Goal: Task Accomplishment & Management: Manage account settings

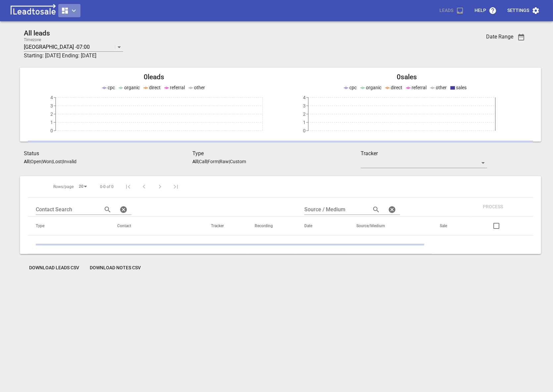
click at [68, 11] on icon "button" at bounding box center [65, 11] width 8 height 8
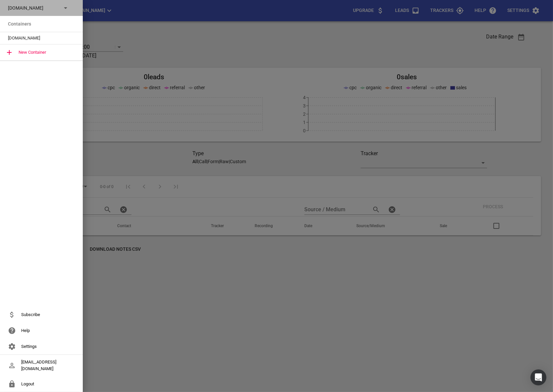
click at [40, 7] on p "msme.co.nz" at bounding box center [32, 8] width 48 height 7
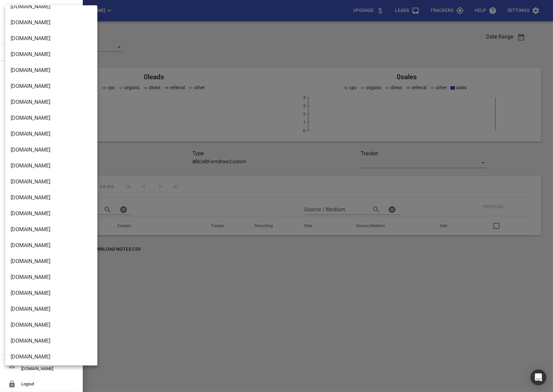
scroll to position [1061, 0]
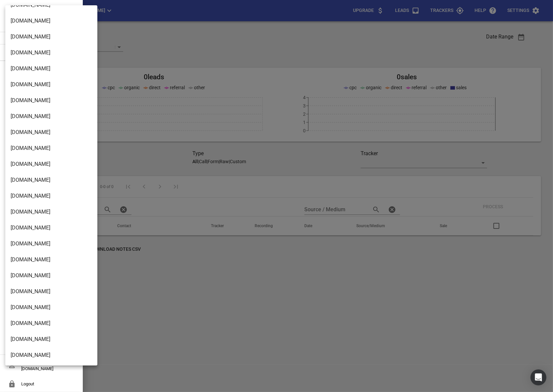
click at [26, 358] on li "Streamline.kiwi" at bounding box center [51, 355] width 92 height 16
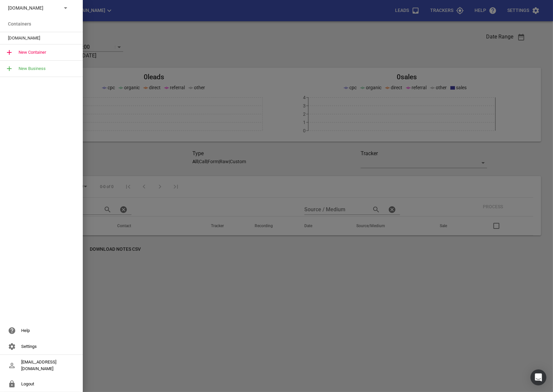
click at [16, 39] on span "Streamline.kiwi" at bounding box center [39, 38] width 62 height 7
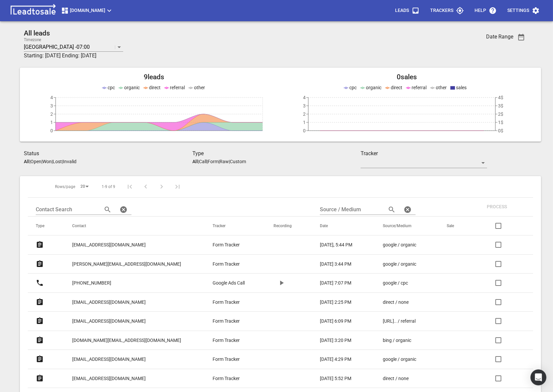
click at [516, 17] on span "Settings" at bounding box center [524, 11] width 32 height 16
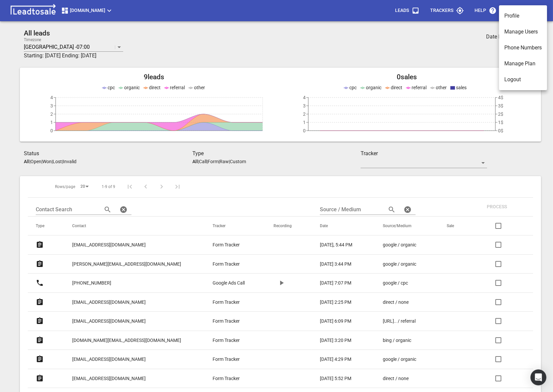
click at [445, 14] on div at bounding box center [276, 196] width 553 height 392
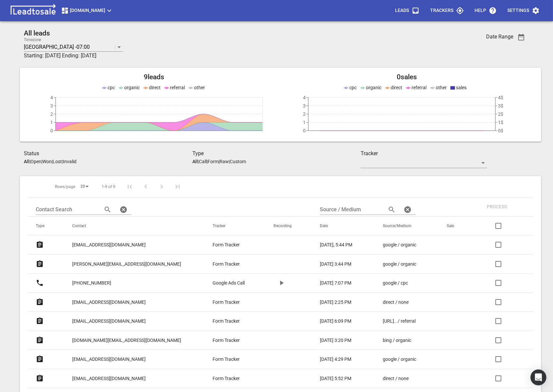
click at [436, 11] on p "Trackers" at bounding box center [441, 10] width 23 height 7
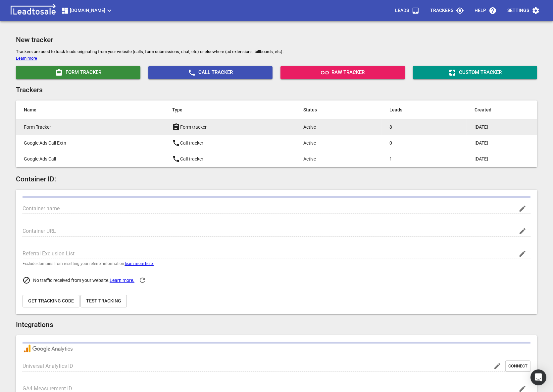
click at [73, 130] on p "Form Tracker" at bounding box center [85, 127] width 122 height 7
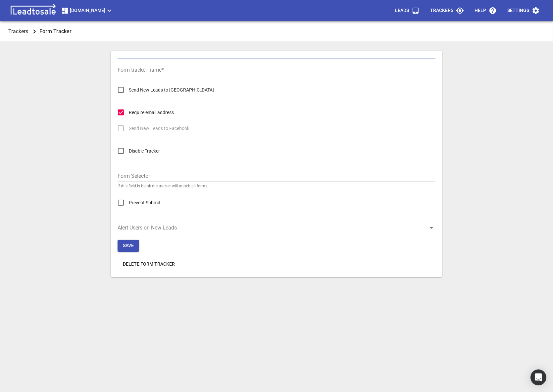
type input "Form Tracker"
checkbox input "true"
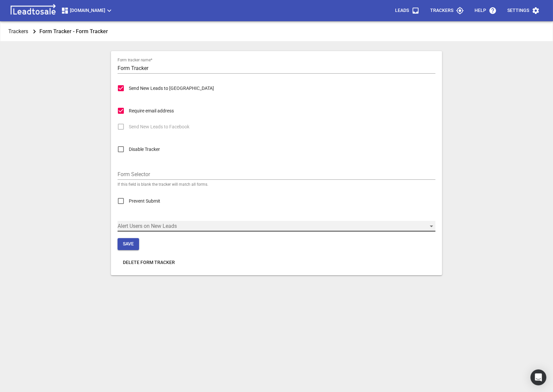
click at [126, 227] on div "​" at bounding box center [277, 226] width 318 height 11
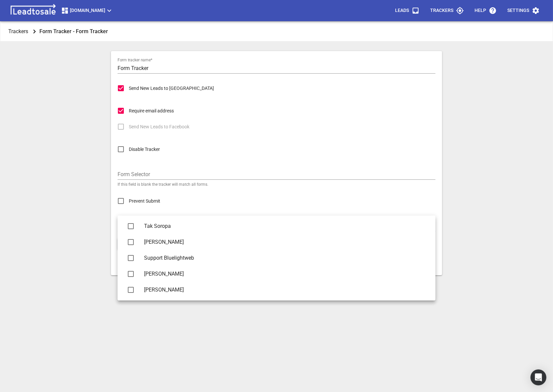
click at [143, 246] on li "Nick Berns" at bounding box center [277, 242] width 318 height 16
checkbox input "true"
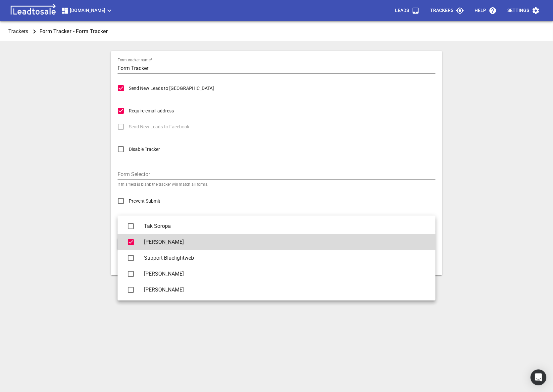
click at [72, 253] on div at bounding box center [276, 196] width 553 height 392
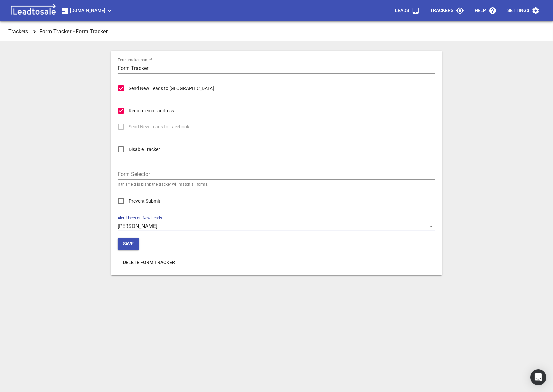
click at [132, 242] on span "Save" at bounding box center [128, 244] width 11 height 7
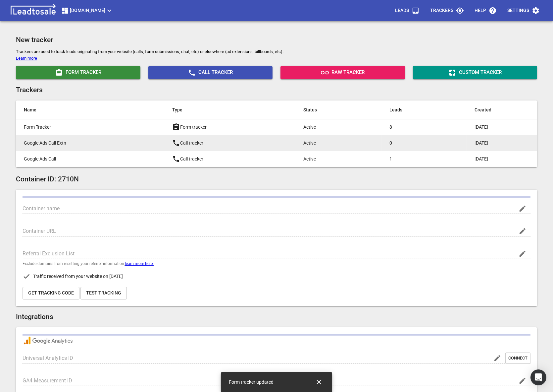
type input "[DOMAIN_NAME]"
type input "G-2E9S8RC6EW"
type input "jKAzmAX9SkeEQAyzD7GDKA"
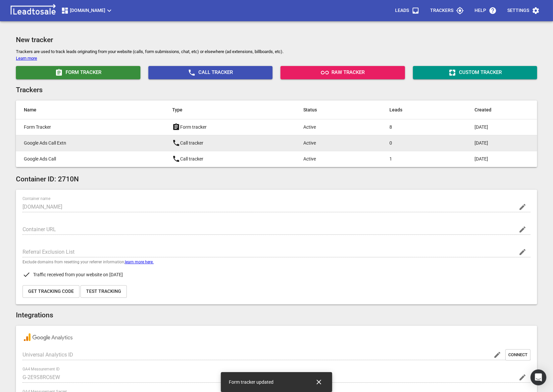
click at [44, 141] on p "Google Ads Call Extn" at bounding box center [85, 142] width 122 height 7
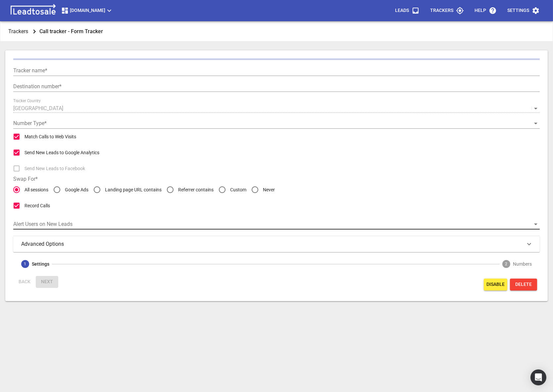
type input "Google Ads Call Extn"
type input "+6463542221"
checkbox input "false"
type input "Call from Google Ads"
type input "5"
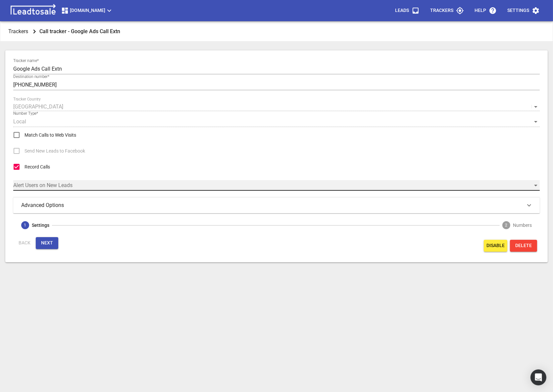
click at [31, 184] on div "​" at bounding box center [276, 185] width 527 height 11
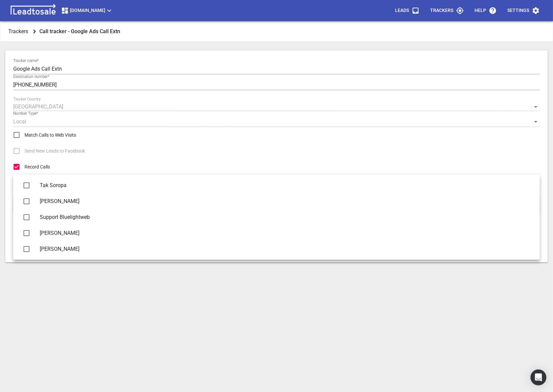
click at [52, 199] on span "[PERSON_NAME]" at bounding box center [285, 201] width 490 height 8
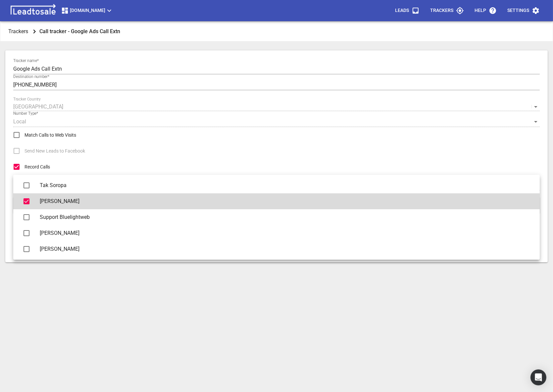
checkbox input "true"
click at [15, 308] on div at bounding box center [276, 196] width 553 height 392
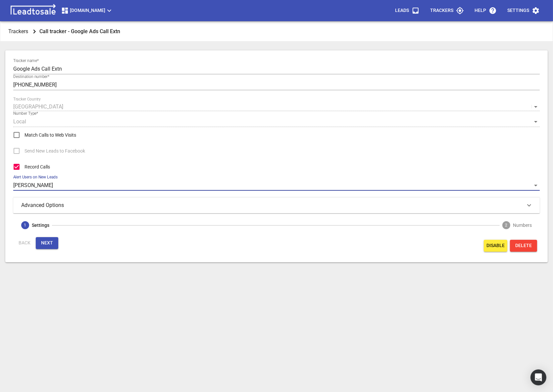
click at [43, 244] on span "Next" at bounding box center [47, 243] width 12 height 7
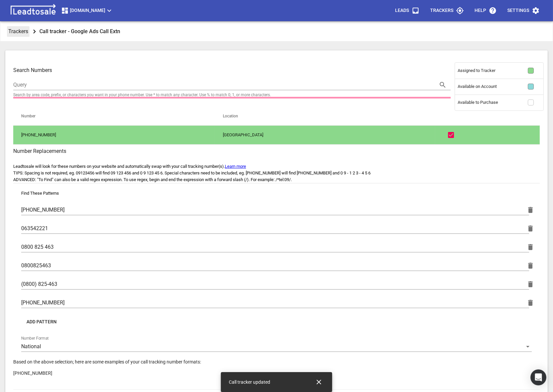
click at [23, 32] on p "Trackers" at bounding box center [18, 31] width 20 height 8
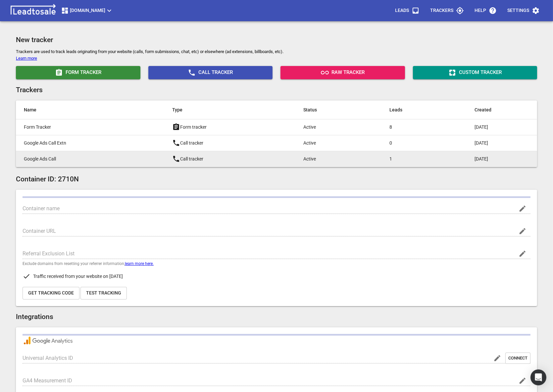
type input "[DOMAIN_NAME]"
type input "G-2E9S8RC6EW"
type input "jKAzmAX9SkeEQAyzD7GDKA"
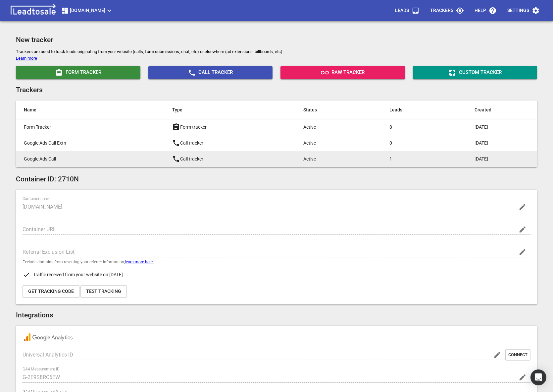
click at [36, 157] on p "Google Ads Call" at bounding box center [85, 158] width 122 height 7
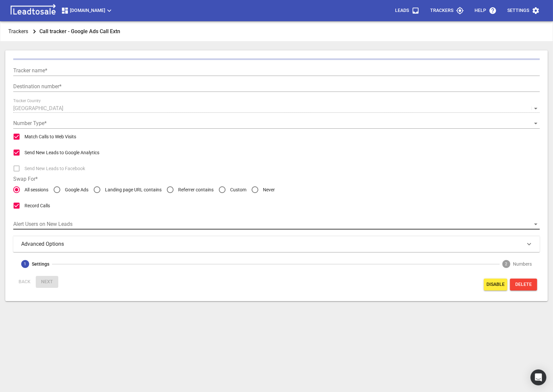
type input "Google Ads Call"
type input "+6463542221"
radio input "false"
radio input "true"
type input "Call from Google Ads"
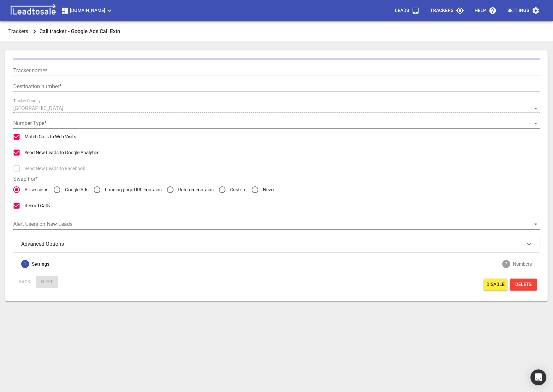
type input "5"
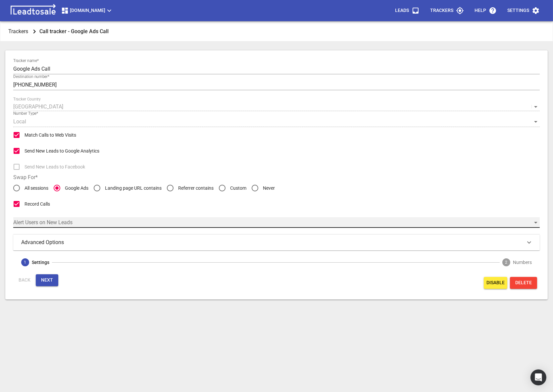
click at [33, 224] on div "​" at bounding box center [276, 222] width 527 height 11
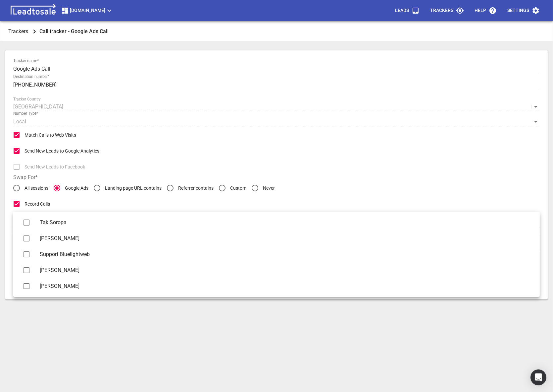
click at [36, 233] on li "[PERSON_NAME]" at bounding box center [276, 238] width 527 height 16
checkbox input "true"
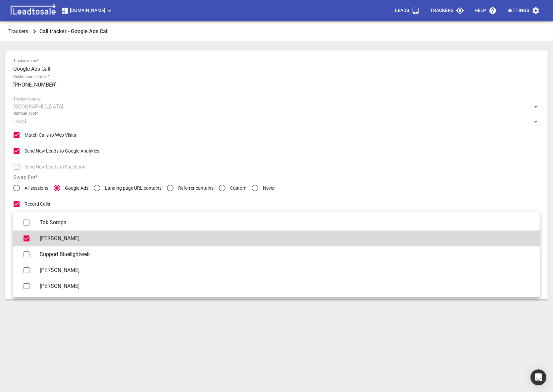
click at [69, 357] on div at bounding box center [276, 196] width 553 height 392
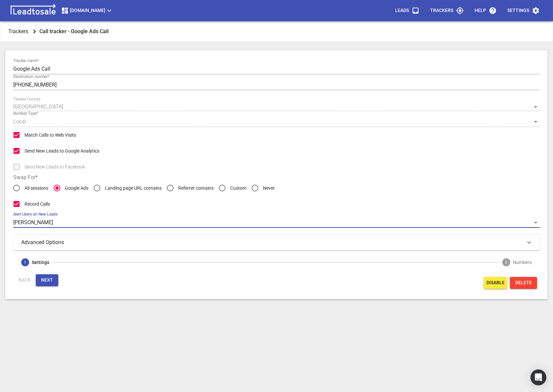
click at [44, 277] on span "Next" at bounding box center [47, 280] width 12 height 7
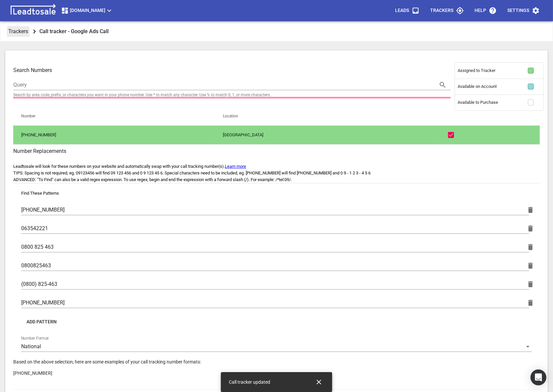
click at [18, 30] on p "Trackers" at bounding box center [18, 31] width 20 height 8
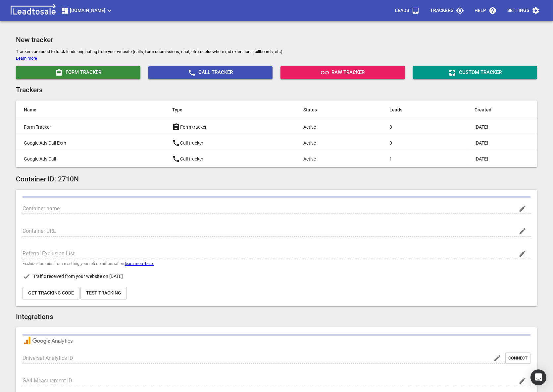
type input "[DOMAIN_NAME]"
type input "G-2E9S8RC6EW"
type input "jKAzmAX9SkeEQAyzD7GDKA"
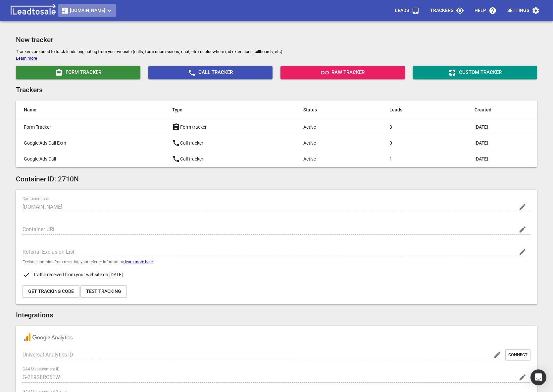
click at [85, 12] on span "[DOMAIN_NAME]" at bounding box center [87, 11] width 52 height 8
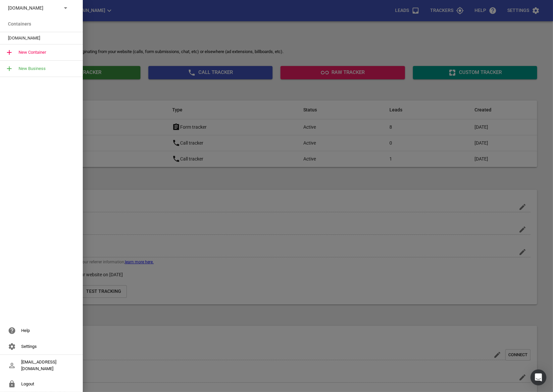
click at [51, 11] on p "[DOMAIN_NAME]" at bounding box center [32, 8] width 48 height 7
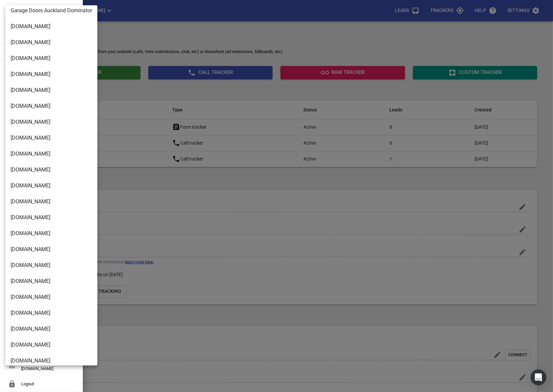
scroll to position [906, 0]
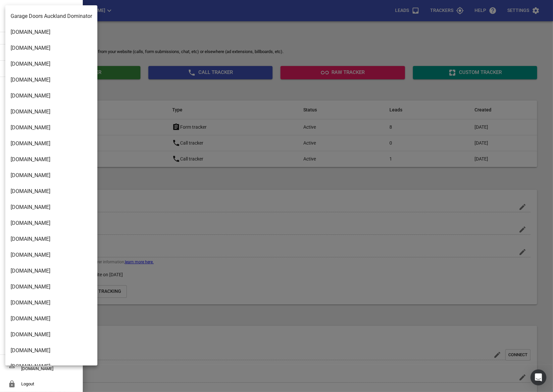
click at [20, 187] on li "[DOMAIN_NAME]" at bounding box center [51, 191] width 92 height 16
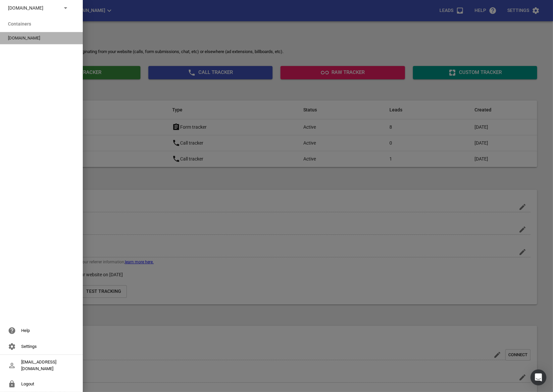
click at [33, 35] on span "[DOMAIN_NAME]" at bounding box center [39, 38] width 62 height 7
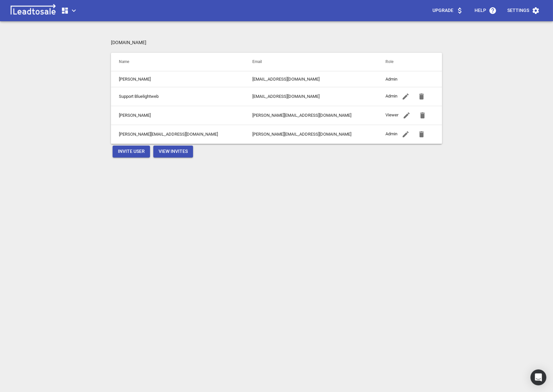
click at [72, 14] on icon "button" at bounding box center [74, 11] width 8 height 8
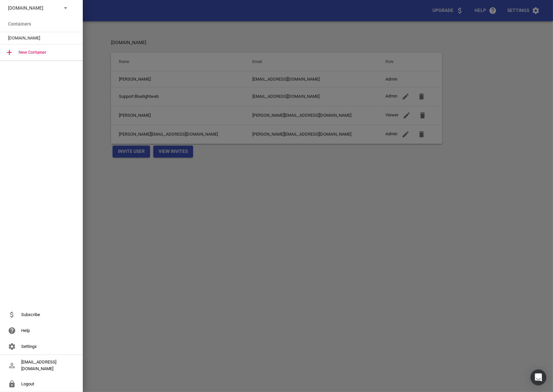
click at [42, 11] on div "msme.co.nz" at bounding box center [41, 8] width 83 height 16
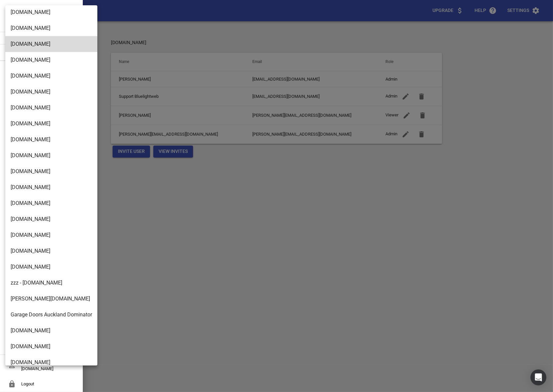
scroll to position [1061, 0]
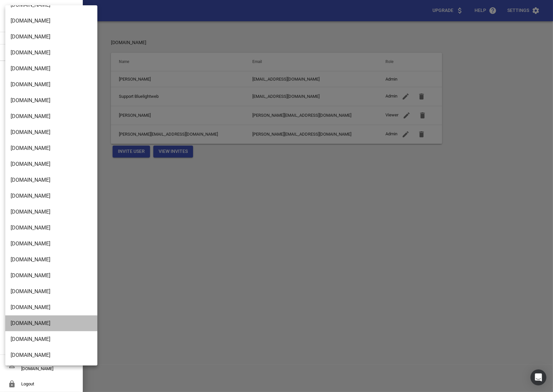
click at [21, 315] on li "[DOMAIN_NAME]" at bounding box center [51, 323] width 92 height 16
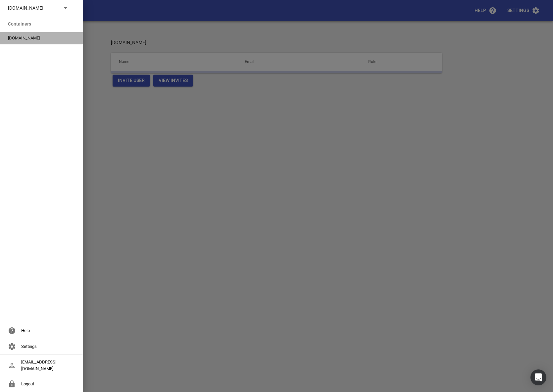
click at [22, 40] on span "[DOMAIN_NAME]" at bounding box center [39, 38] width 62 height 7
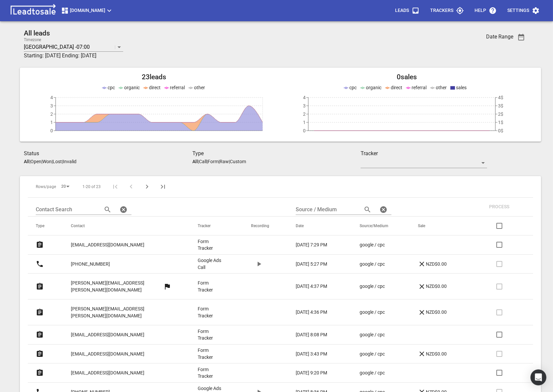
click at [397, 263] on td "google / cpc" at bounding box center [381, 263] width 58 height 19
click at [165, 284] on td "[PERSON_NAME][EMAIL_ADDRESS][PERSON_NAME][DOMAIN_NAME]" at bounding box center [126, 286] width 127 height 26
click at [87, 284] on p "[PERSON_NAME][EMAIL_ADDRESS][PERSON_NAME][DOMAIN_NAME]" at bounding box center [117, 286] width 92 height 14
click at [88, 305] on p "cherie.reid@outlook.co.nz" at bounding box center [121, 312] width 100 height 14
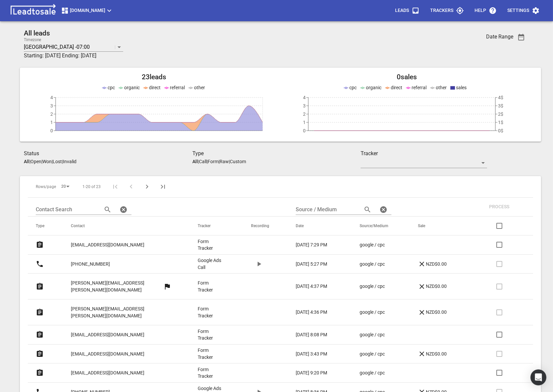
scroll to position [59, 0]
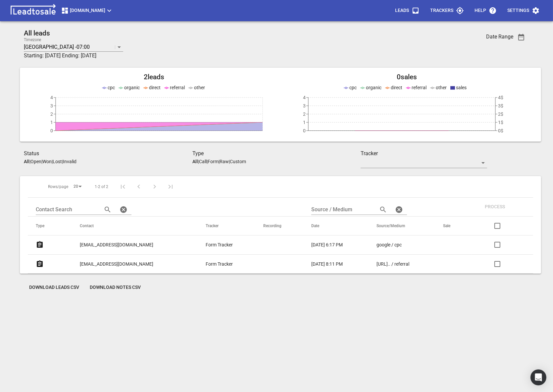
click at [99, 11] on span "[DOMAIN_NAME]" at bounding box center [87, 11] width 52 height 8
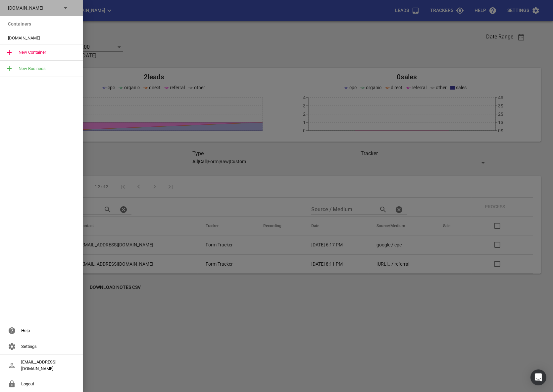
click at [44, 10] on p "[DOMAIN_NAME]" at bounding box center [32, 8] width 48 height 7
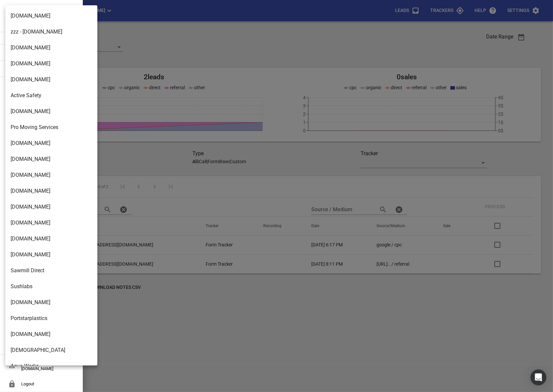
scroll to position [912, 0]
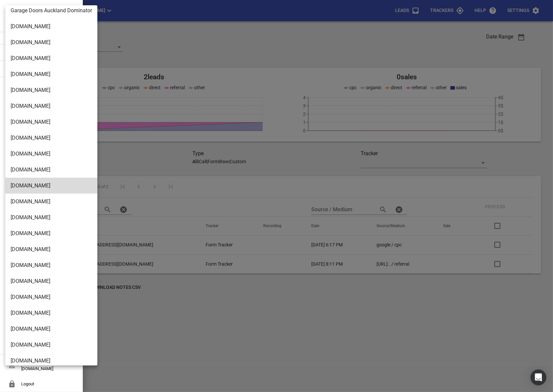
click at [183, 43] on div at bounding box center [276, 196] width 553 height 392
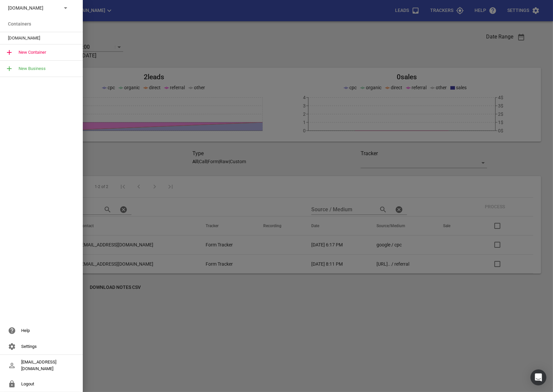
click at [48, 7] on p "[DOMAIN_NAME]" at bounding box center [32, 8] width 48 height 7
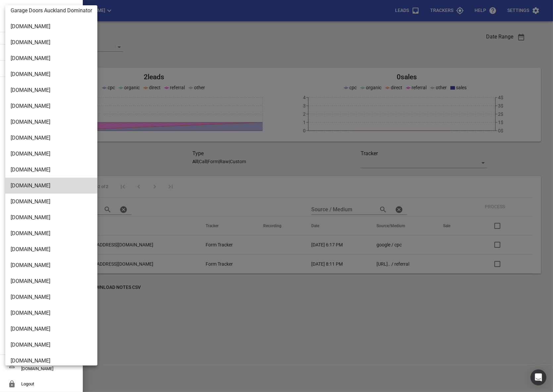
click at [166, 51] on div at bounding box center [276, 196] width 553 height 392
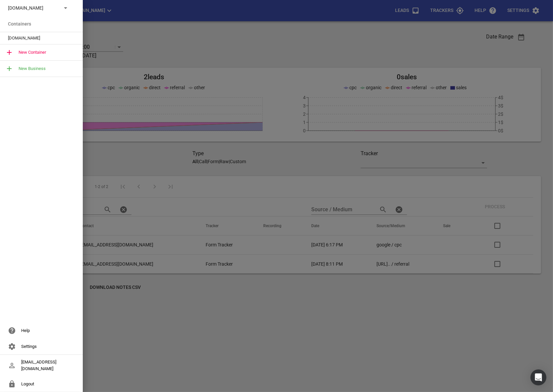
click at [531, 11] on div at bounding box center [276, 196] width 553 height 392
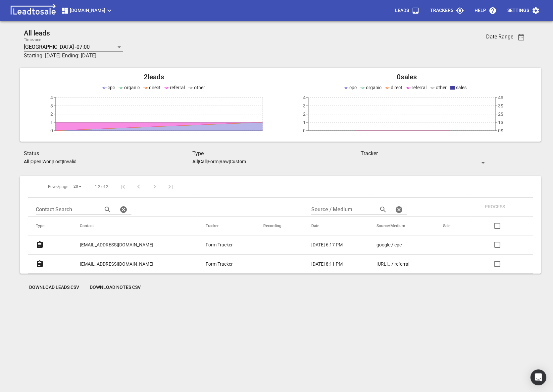
click at [531, 11] on span "Settings" at bounding box center [524, 11] width 32 height 16
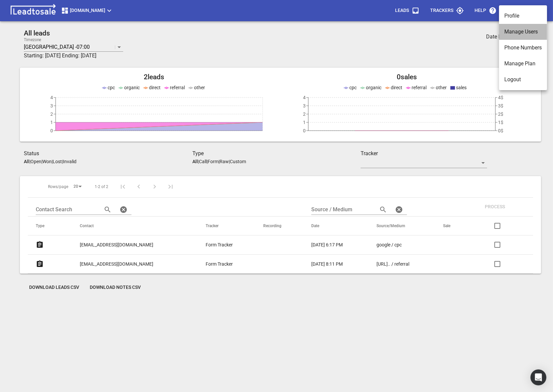
click at [512, 33] on li "Manage Users" at bounding box center [523, 32] width 48 height 16
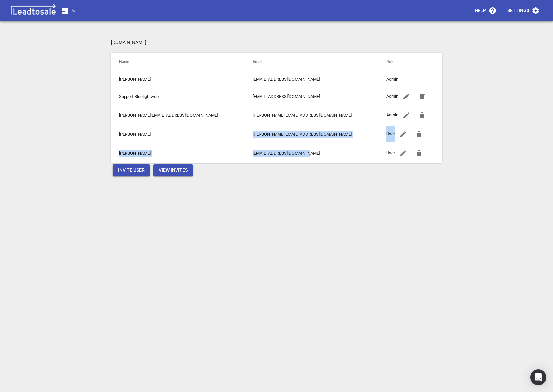
drag, startPoint x: 237, startPoint y: 133, endPoint x: 293, endPoint y: 153, distance: 59.7
click at [293, 153] on tbody "[PERSON_NAME] [PERSON_NAME][EMAIL_ADDRESS][DOMAIN_NAME] Admin Support Bluelight…" at bounding box center [276, 116] width 331 height 91
click at [268, 237] on div "[DOMAIN_NAME] Name Email Role [PERSON_NAME] [PERSON_NAME][EMAIL_ADDRESS][DOMAIN…" at bounding box center [276, 235] width 331 height 392
click at [71, 12] on icon "button" at bounding box center [74, 11] width 8 height 8
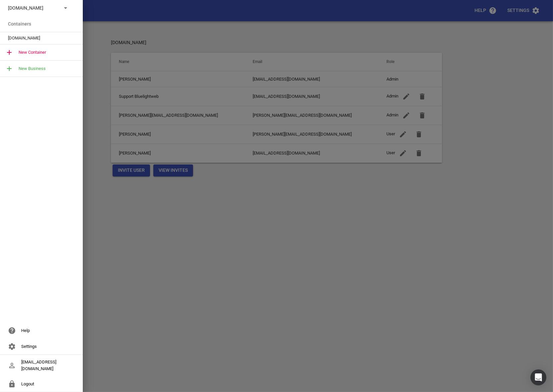
click at [31, 9] on p "[DOMAIN_NAME]" at bounding box center [32, 8] width 48 height 7
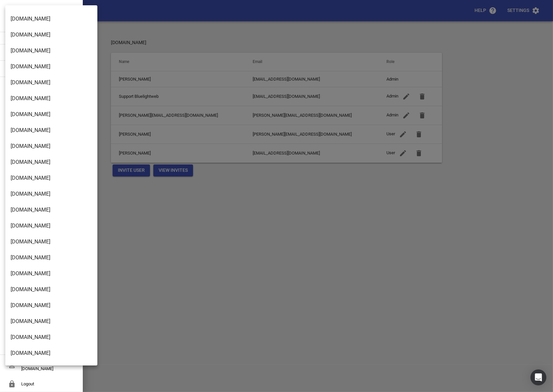
scroll to position [479, 0]
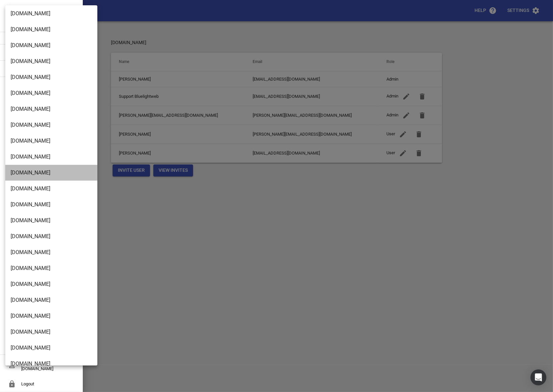
click at [40, 170] on li "[DOMAIN_NAME]" at bounding box center [51, 173] width 92 height 16
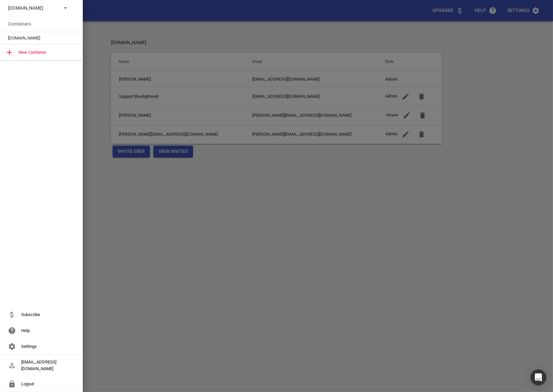
click at [17, 34] on div "[DOMAIN_NAME]" at bounding box center [41, 38] width 83 height 12
click at [29, 37] on span "[DOMAIN_NAME]" at bounding box center [39, 38] width 62 height 7
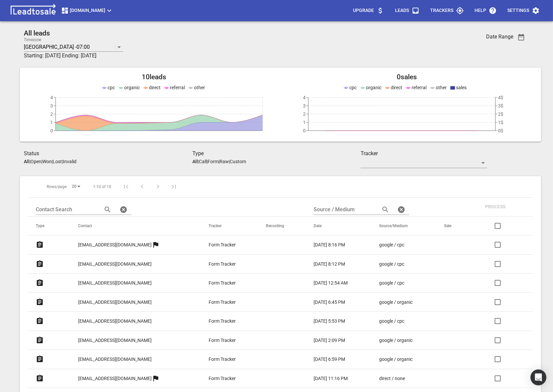
click at [529, 9] on span "Settings" at bounding box center [524, 11] width 32 height 16
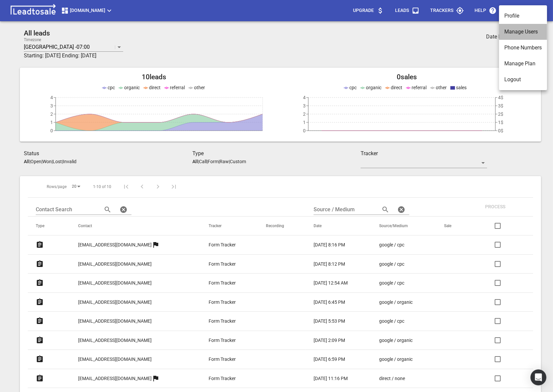
click at [521, 32] on li "Manage Users" at bounding box center [523, 32] width 48 height 16
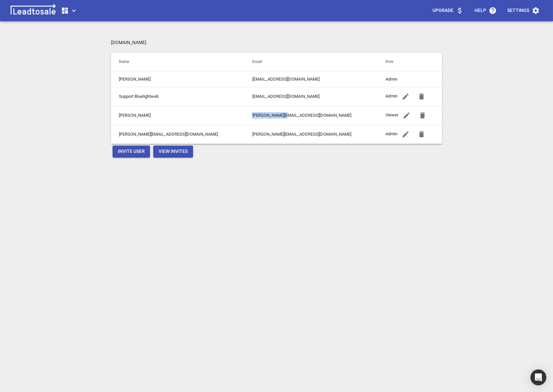
drag, startPoint x: 241, startPoint y: 116, endPoint x: 308, endPoint y: 116, distance: 67.3
click at [309, 116] on td "[PERSON_NAME][EMAIL_ADDRESS][DOMAIN_NAME]" at bounding box center [312, 115] width 134 height 19
click at [276, 206] on div "[DOMAIN_NAME] Name Email Role [PERSON_NAME] [PERSON_NAME][EMAIL_ADDRESS][DOMAIN…" at bounding box center [276, 235] width 331 height 392
drag, startPoint x: 232, startPoint y: 115, endPoint x: 322, endPoint y: 114, distance: 89.5
click at [321, 114] on tr "[PERSON_NAME] [PERSON_NAME][EMAIL_ADDRESS][DOMAIN_NAME] Viewer" at bounding box center [276, 115] width 331 height 19
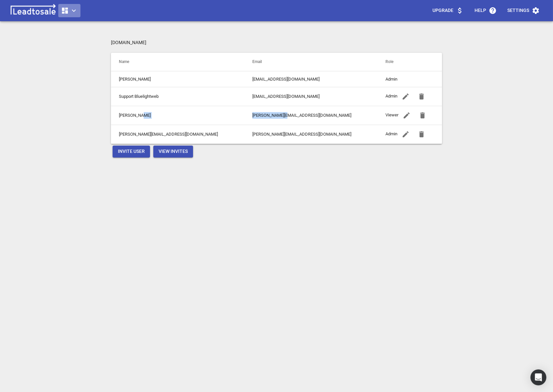
click at [69, 7] on span "button" at bounding box center [69, 11] width 17 height 8
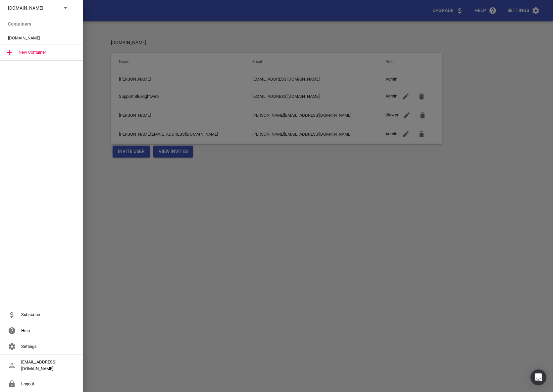
click at [174, 227] on div at bounding box center [276, 196] width 553 height 392
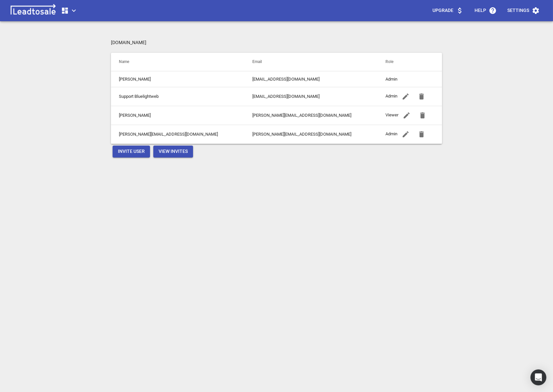
click at [420, 113] on icon "button" at bounding box center [422, 115] width 5 height 6
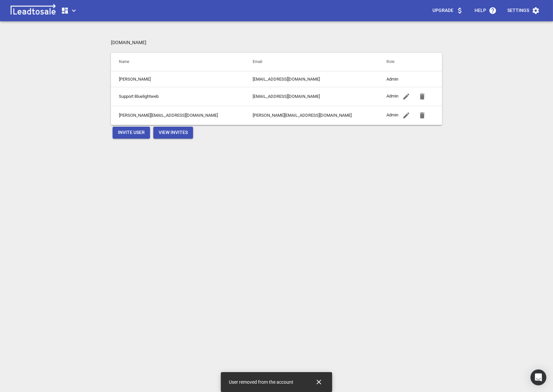
click at [127, 132] on span "Invite User" at bounding box center [131, 132] width 27 height 7
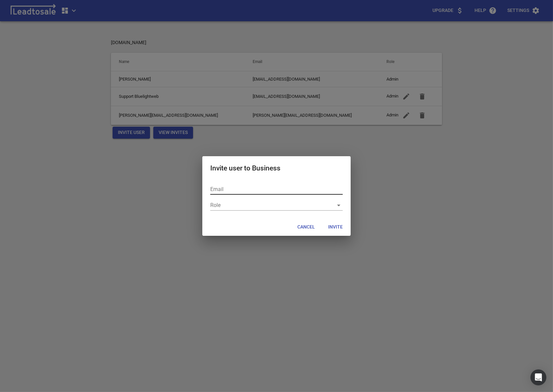
click at [239, 184] on input "text" at bounding box center [276, 189] width 133 height 11
type input "[PERSON_NAME][EMAIL_ADDRESS][DOMAIN_NAME]"
click at [260, 207] on div "​" at bounding box center [276, 205] width 133 height 11
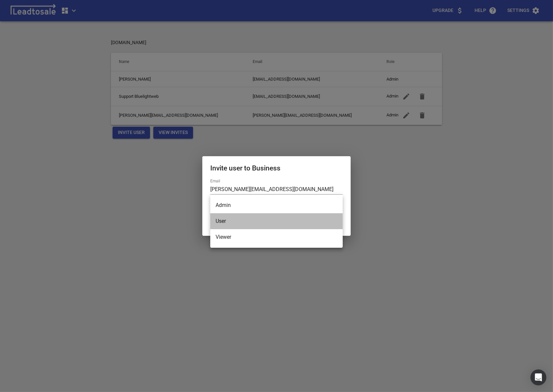
click at [234, 217] on li "User" at bounding box center [276, 221] width 133 height 16
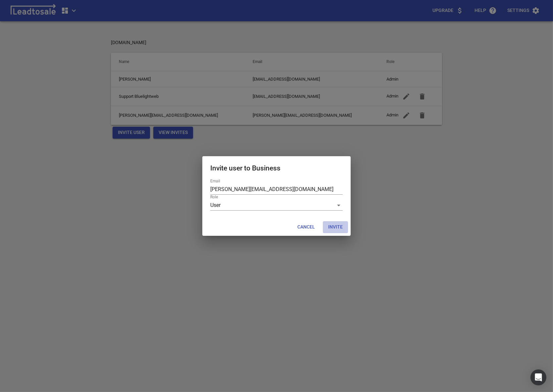
click at [336, 228] on span "Invite" at bounding box center [335, 227] width 15 height 7
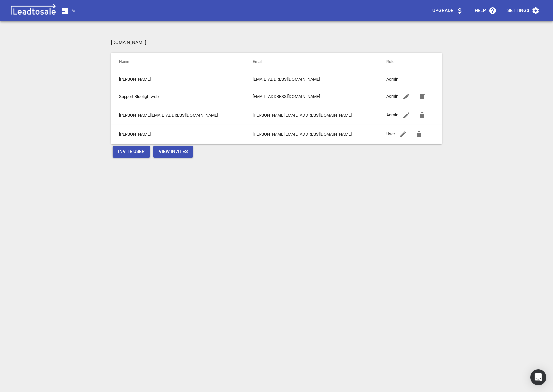
click at [177, 155] on button "View Invites" at bounding box center [173, 151] width 40 height 12
drag, startPoint x: 233, startPoint y: 136, endPoint x: 320, endPoint y: 136, distance: 86.8
click at [320, 136] on tr "[PERSON_NAME] [PERSON_NAME][EMAIL_ADDRESS][DOMAIN_NAME] User" at bounding box center [276, 134] width 331 height 19
click at [214, 187] on div "[DOMAIN_NAME] Name Email Role [PERSON_NAME] [PERSON_NAME][EMAIL_ADDRESS][DOMAIN…" at bounding box center [276, 235] width 331 height 392
